Goal: Entertainment & Leisure: Consume media (video, audio)

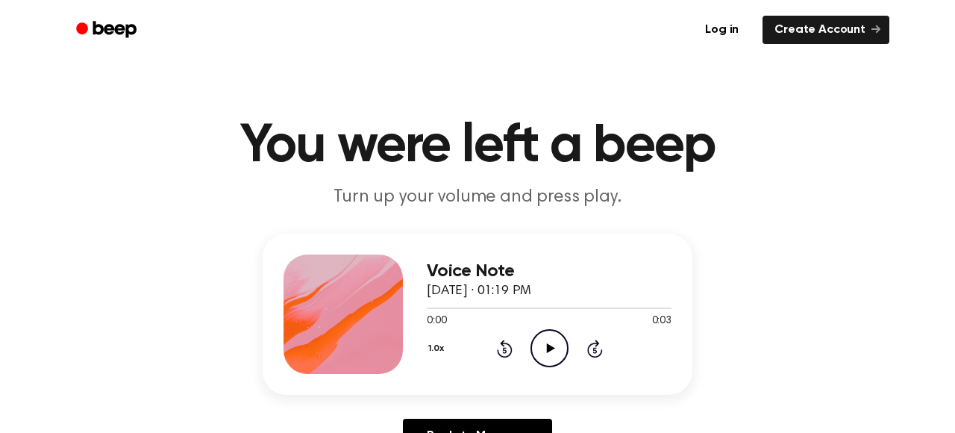
click at [560, 339] on icon "Play Audio" at bounding box center [550, 348] width 38 height 38
click at [559, 340] on icon "Pause Audio" at bounding box center [550, 348] width 38 height 38
click at [545, 337] on icon "Play Audio" at bounding box center [550, 348] width 38 height 38
click at [538, 338] on icon "Play Audio" at bounding box center [550, 348] width 38 height 38
click at [554, 352] on icon "Play Audio" at bounding box center [550, 348] width 38 height 38
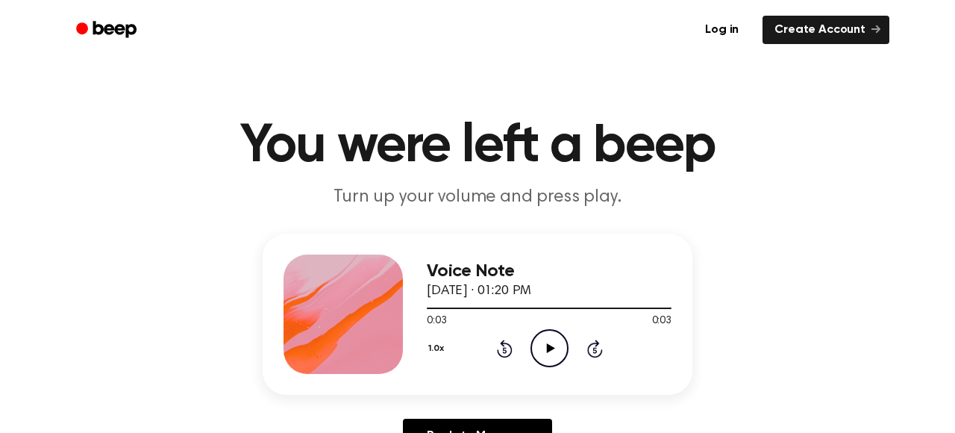
click at [569, 316] on div "0:03 0:03" at bounding box center [549, 321] width 245 height 16
click at [540, 351] on icon "Play Audio" at bounding box center [550, 348] width 38 height 38
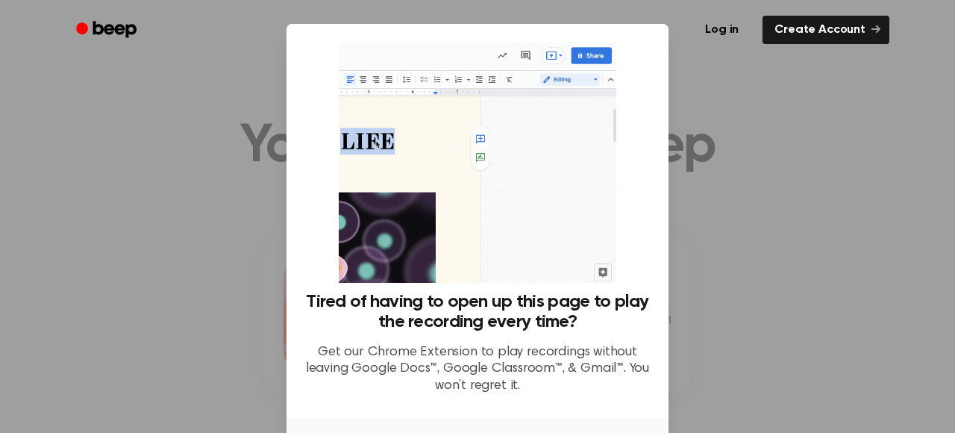
click at [704, 122] on div at bounding box center [477, 216] width 955 height 433
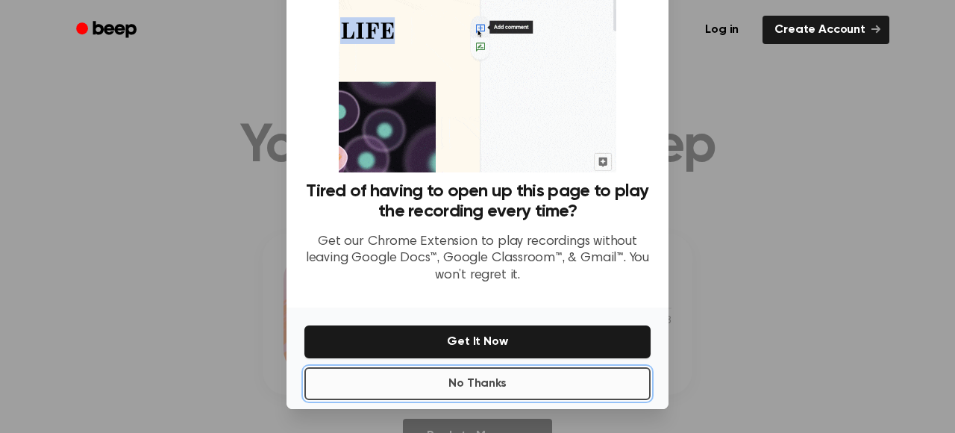
click at [527, 390] on button "No Thanks" at bounding box center [477, 383] width 346 height 33
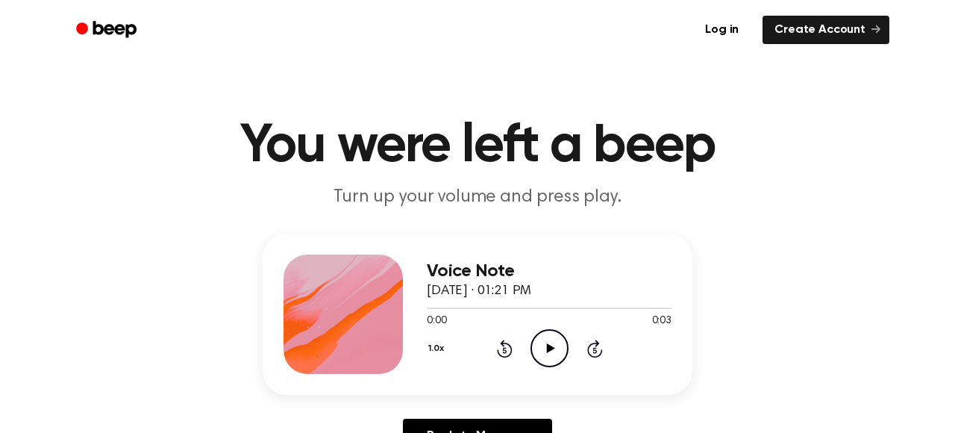
click at [545, 351] on icon "Play Audio" at bounding box center [550, 348] width 38 height 38
click at [559, 346] on icon "Play Audio" at bounding box center [550, 348] width 38 height 38
click at [558, 339] on icon "Play Audio" at bounding box center [550, 348] width 38 height 38
click at [540, 349] on icon "Play Audio" at bounding box center [550, 348] width 38 height 38
click at [545, 343] on icon "Play Audio" at bounding box center [550, 348] width 38 height 38
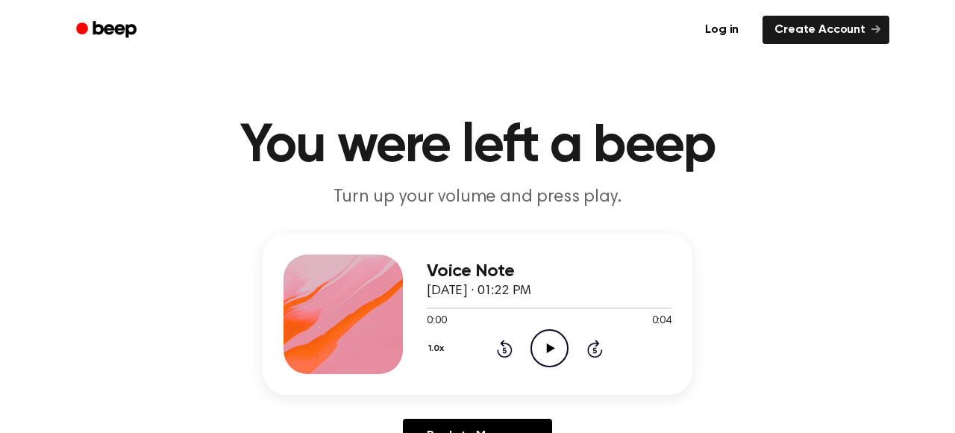
click at [547, 346] on icon at bounding box center [550, 348] width 8 height 10
click at [546, 346] on icon at bounding box center [549, 348] width 7 height 10
click at [438, 304] on div at bounding box center [549, 307] width 245 height 12
click at [552, 349] on icon "Play Audio" at bounding box center [550, 348] width 38 height 38
click at [547, 345] on icon at bounding box center [550, 348] width 8 height 10
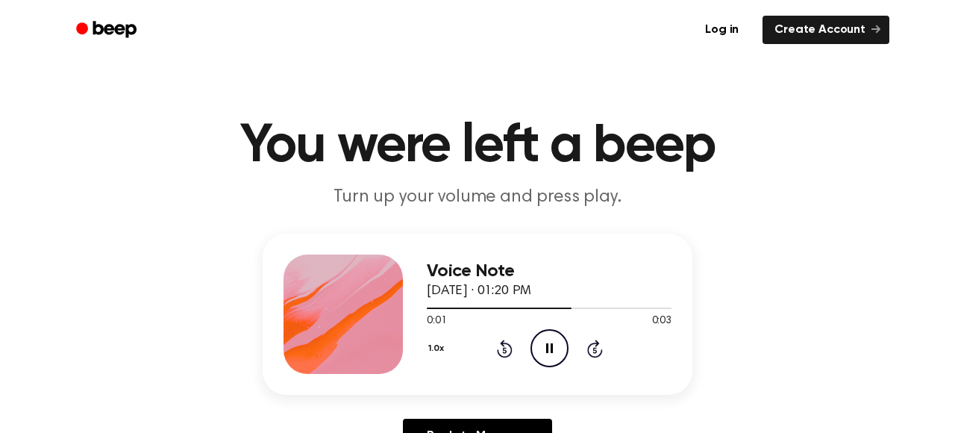
click at [547, 345] on icon at bounding box center [549, 348] width 7 height 10
